Goal: Transaction & Acquisition: Purchase product/service

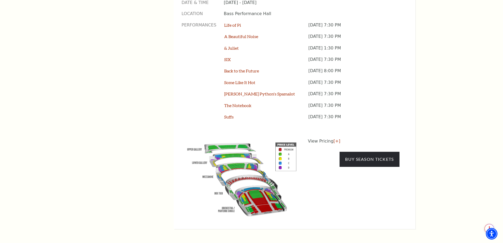
scroll to position [475, 0]
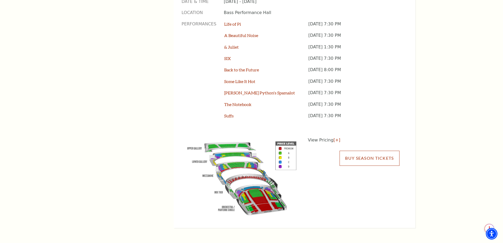
click at [363, 150] on link "Buy Season Tickets" at bounding box center [369, 157] width 60 height 15
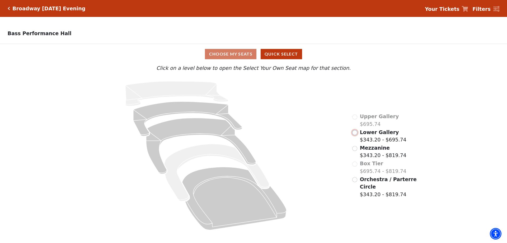
click at [354, 135] on input "Lower Gallery$343.20 - $695.74\a" at bounding box center [354, 132] width 5 height 5
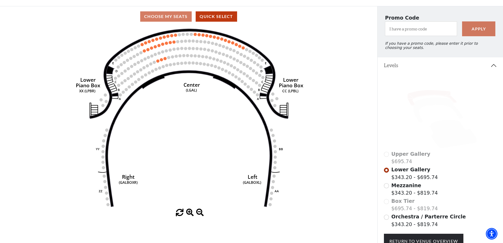
scroll to position [25, 0]
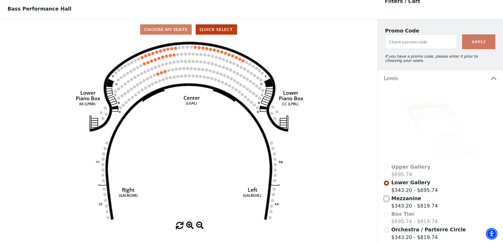
click at [387, 201] on input "Mezzanine$343.20 - $819.74\a" at bounding box center [386, 198] width 5 height 5
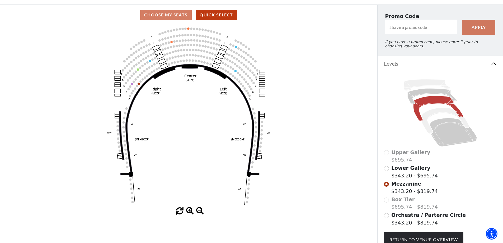
scroll to position [51, 0]
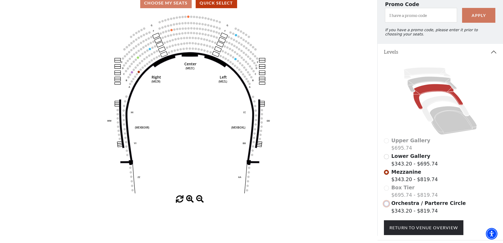
click at [386, 206] on input "Orchestra / Parterre Circle$343.20 - $819.74\a" at bounding box center [386, 203] width 5 height 5
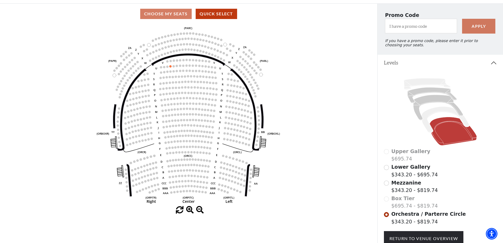
scroll to position [32, 0]
